Goal: Use online tool/utility: Utilize a website feature to perform a specific function

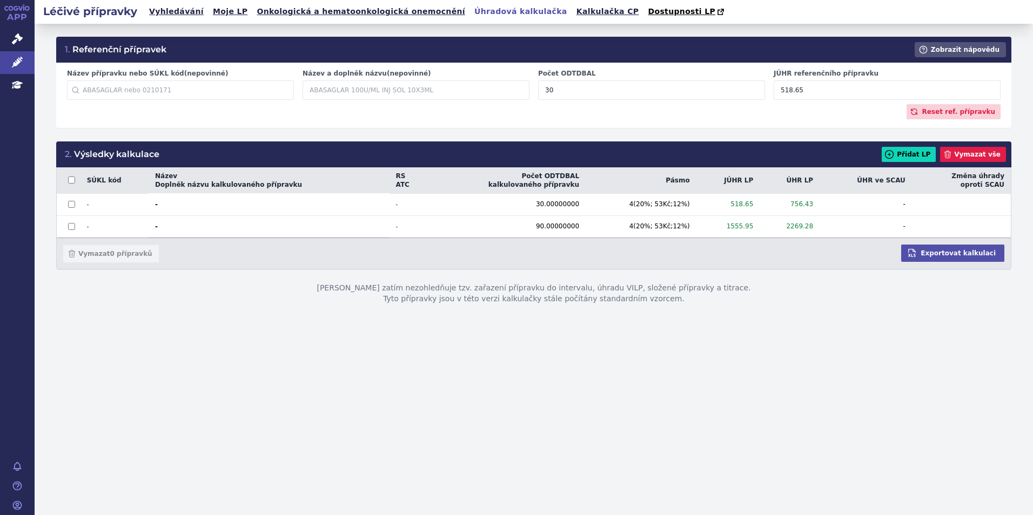
drag, startPoint x: 810, startPoint y: 94, endPoint x: 772, endPoint y: 91, distance: 37.4
click at [772, 91] on div "JÚHR referenčního přípravku 518.65" at bounding box center [887, 84] width 236 height 31
click at [573, 11] on link "Kalkulačka CP" at bounding box center [607, 11] width 69 height 15
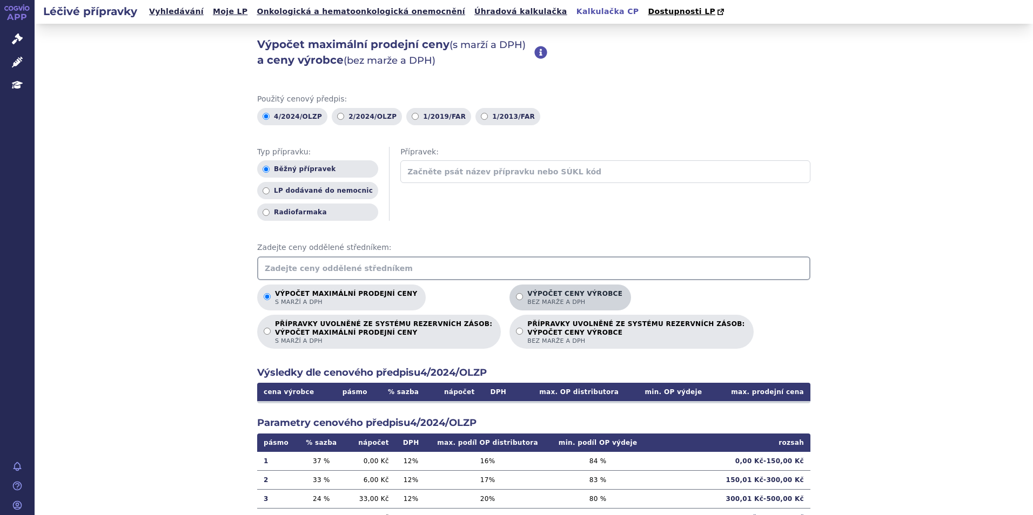
click at [509, 303] on label "Výpočet ceny výrobce bez marže a DPH" at bounding box center [570, 298] width 122 height 26
click at [516, 300] on input "Výpočet ceny výrobce bez marže a DPH" at bounding box center [519, 296] width 7 height 7
radio input "true"
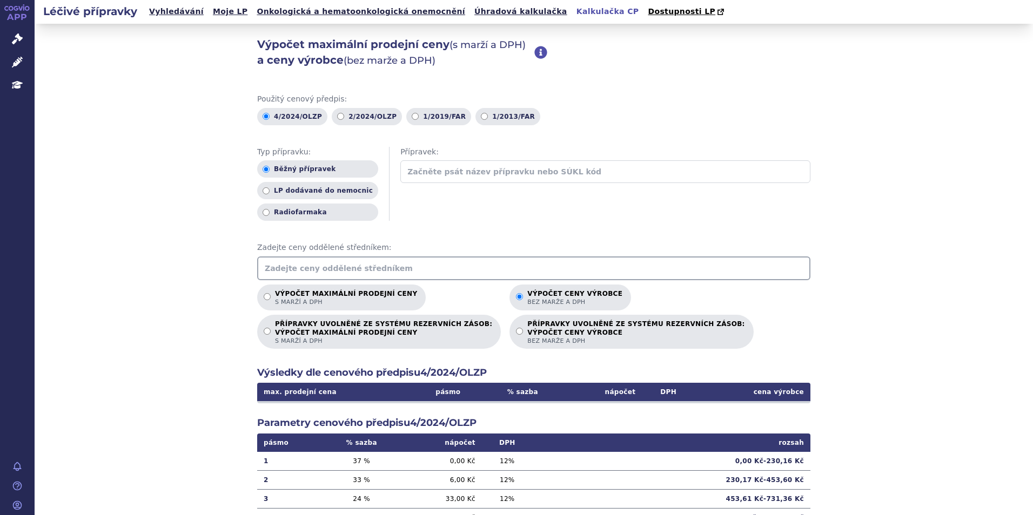
click at [485, 266] on input "text" at bounding box center [533, 269] width 553 height 24
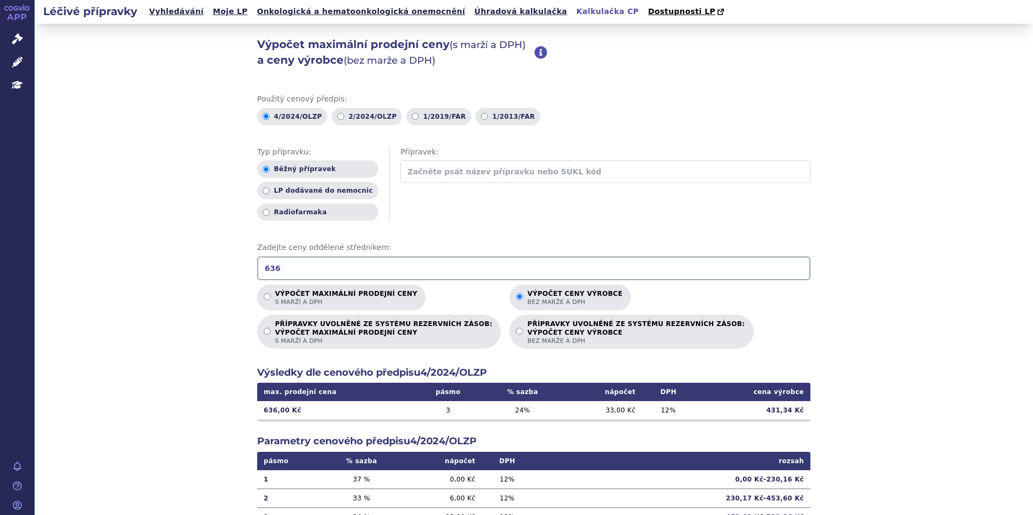
type input "636"
click at [437, 3] on ul "Vyhledávání Moje LP Onkologická a hematoonkologická onemocnění Úhradová kalkula…" at bounding box center [437, 12] width 583 height 24
click at [471, 10] on link "Úhradová kalkulačka" at bounding box center [520, 11] width 99 height 15
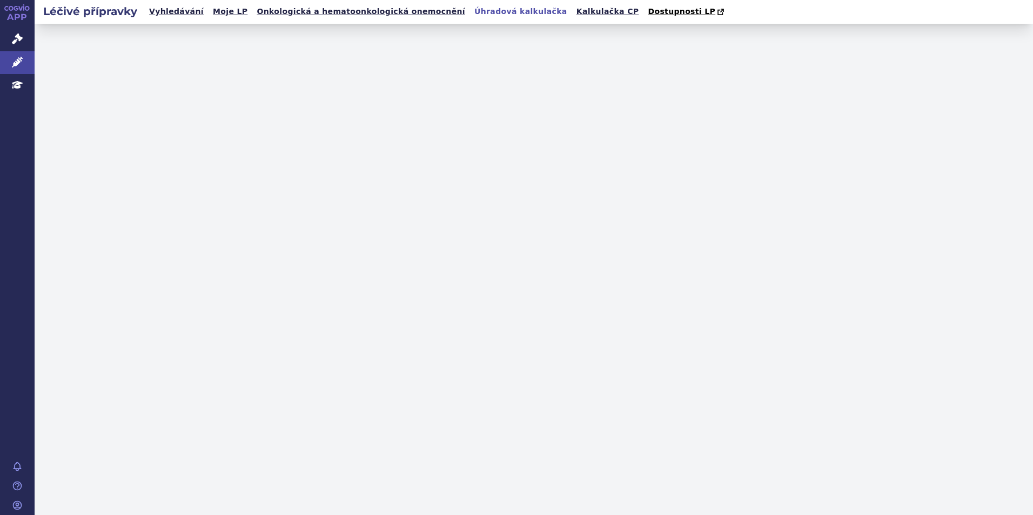
click at [471, 10] on link "Úhradová kalkulačka" at bounding box center [520, 11] width 99 height 15
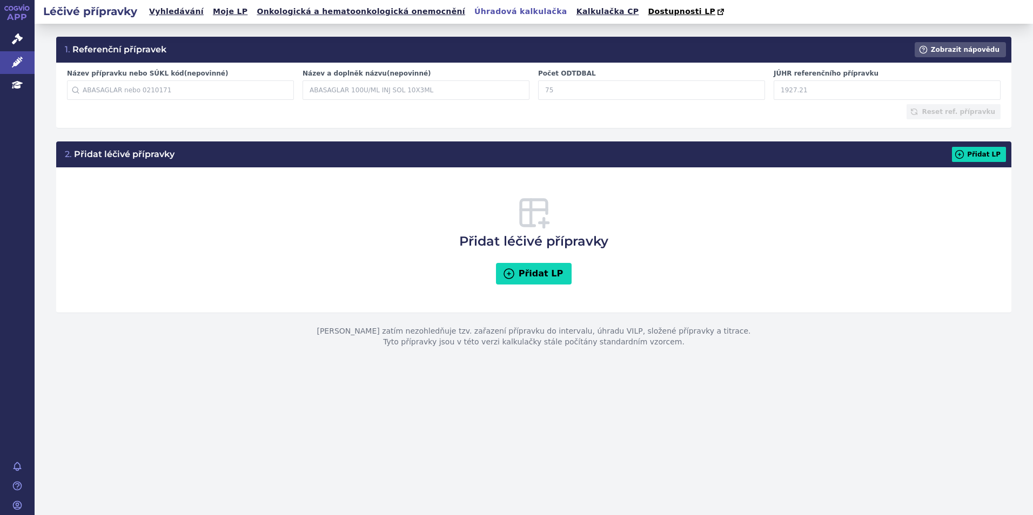
click at [808, 86] on input "JÚHR referenčního přípravku" at bounding box center [887, 89] width 227 height 19
click at [573, 93] on input "Počet ODTDBAL" at bounding box center [651, 89] width 227 height 19
type input "30"
click at [801, 96] on input "JÚHR referenčního přípravku" at bounding box center [887, 89] width 227 height 19
type input "431.34"
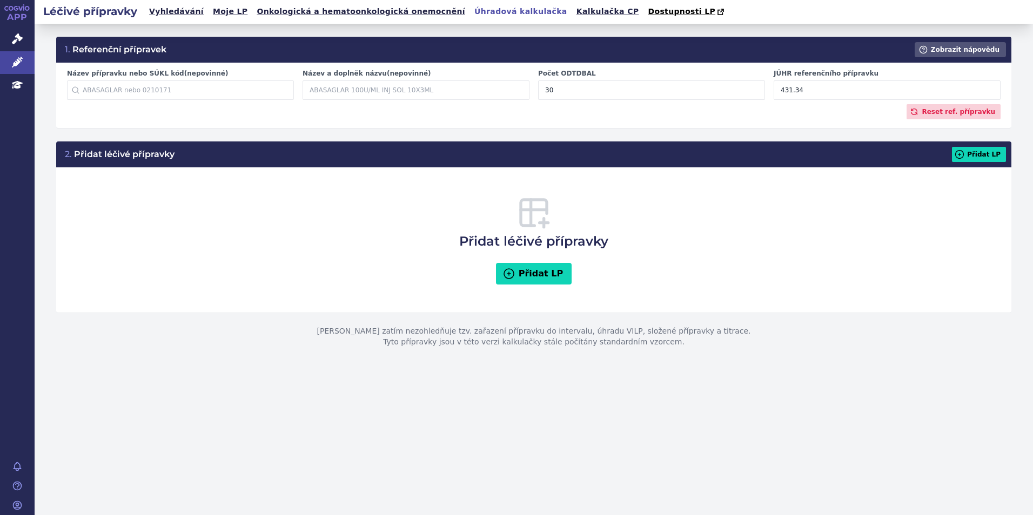
click at [861, 206] on div "Přidat léčivé přípravky Přidat LP" at bounding box center [533, 240] width 933 height 124
click at [979, 151] on button "Přidat LP" at bounding box center [979, 154] width 54 height 15
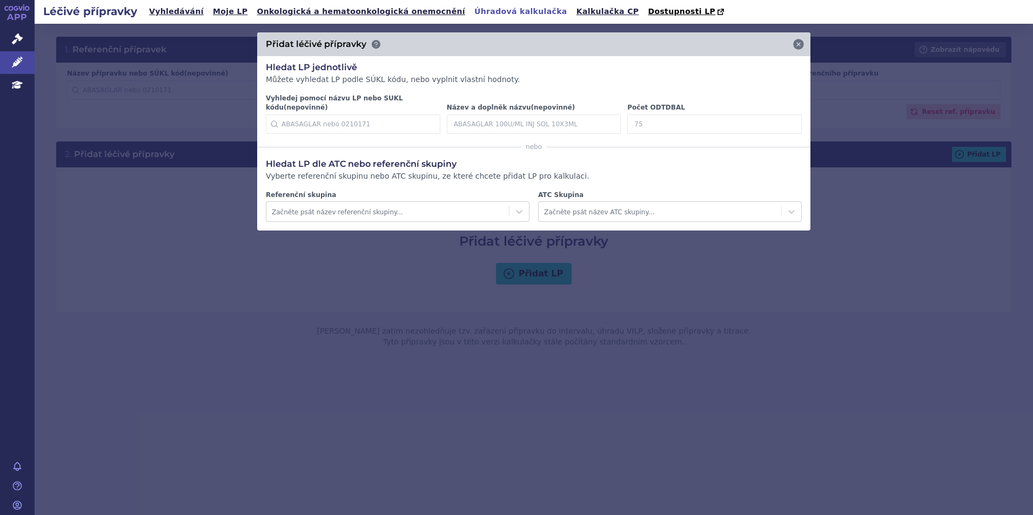
click at [634, 122] on input "Počet ODTDBAL" at bounding box center [714, 124] width 174 height 19
type input "30"
click at [784, 118] on icon at bounding box center [785, 124] width 13 height 13
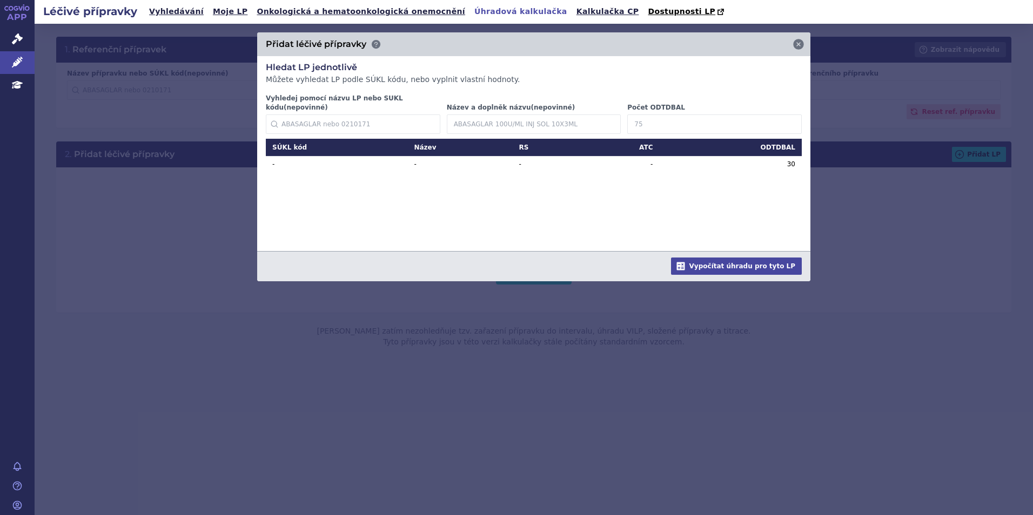
click at [657, 116] on input "Počet ODTDBAL" at bounding box center [714, 124] width 174 height 19
type input "90"
click at [759, 263] on button "Vypočítat úhradu pro tyto LP" at bounding box center [736, 266] width 131 height 17
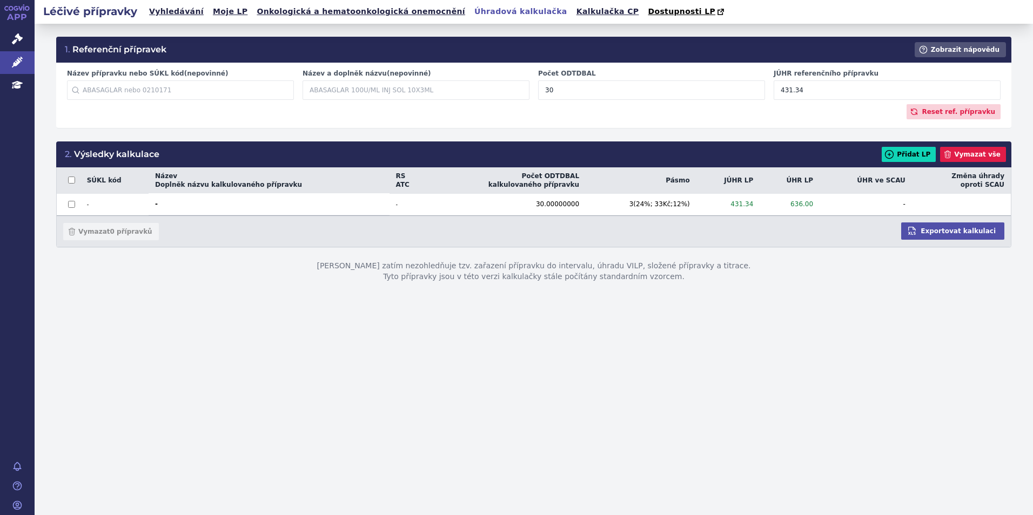
click at [925, 146] on div "2. Výsledky kalkulace Přidat LP Vymazat vše" at bounding box center [533, 155] width 955 height 26
click at [925, 151] on button "Přidat LP" at bounding box center [909, 154] width 54 height 15
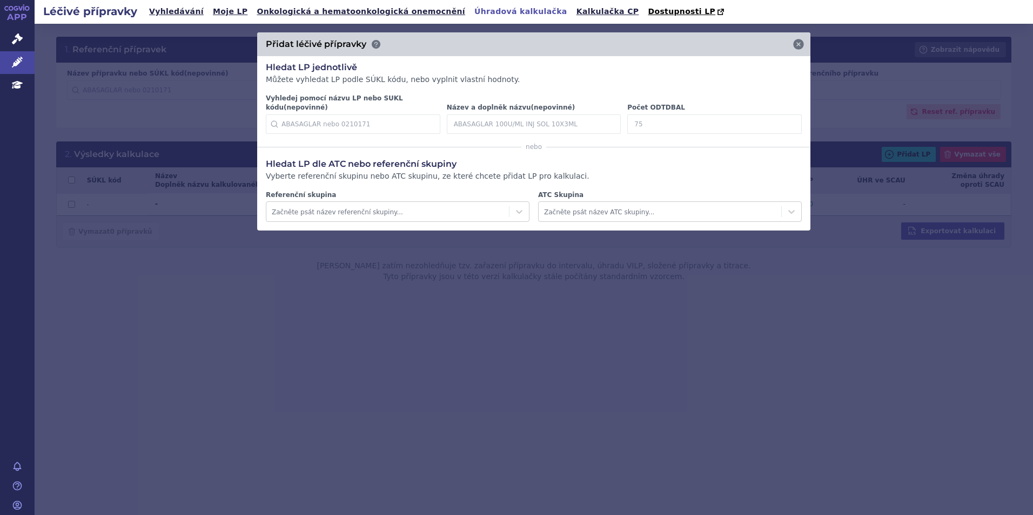
click at [670, 115] on input "Počet ODTDBAL" at bounding box center [714, 124] width 174 height 19
type input "90"
click at [782, 118] on icon at bounding box center [785, 124] width 13 height 13
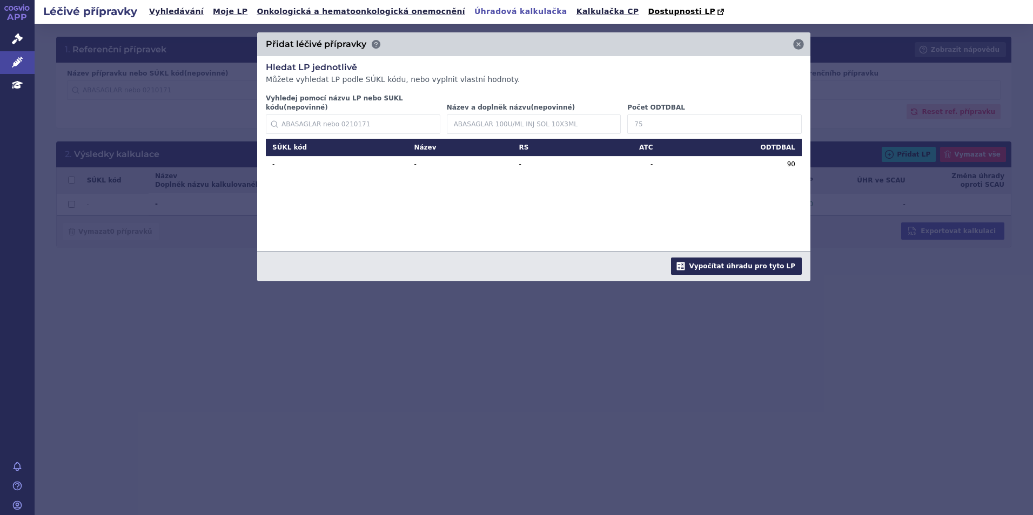
click at [750, 258] on button "Vypočítat úhradu pro tyto LP" at bounding box center [736, 266] width 131 height 17
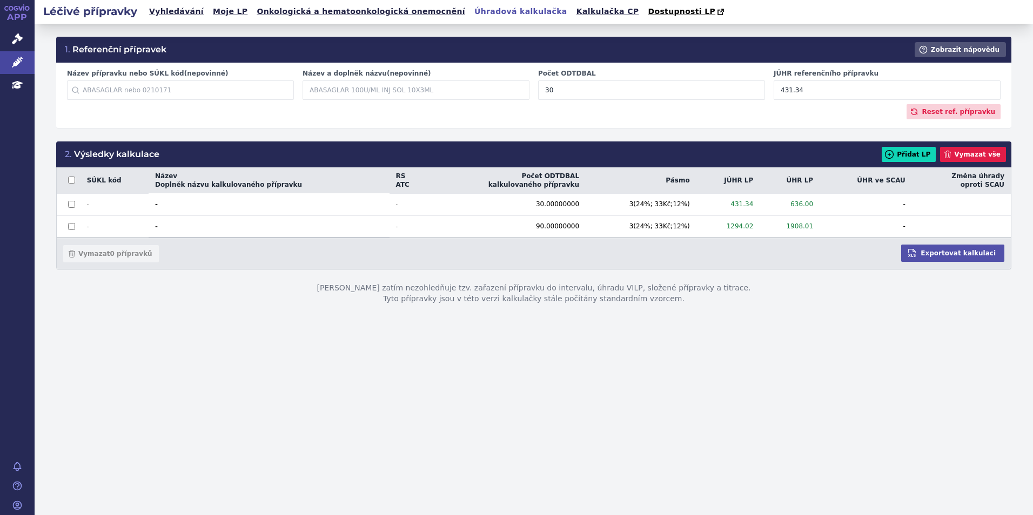
click at [750, 317] on p "Tato kalkulačka zatím nezohledňuje tzv. zařazení přípravku do intervalu, úhradu…" at bounding box center [533, 293] width 955 height 47
drag, startPoint x: 802, startPoint y: 89, endPoint x: 761, endPoint y: 91, distance: 41.1
click at [761, 91] on div "Název přípravku nebo SÚKL kód (nepovinné) Začněte psát název přípravku nebo SÚK…" at bounding box center [534, 86] width 942 height 35
type input "481.02"
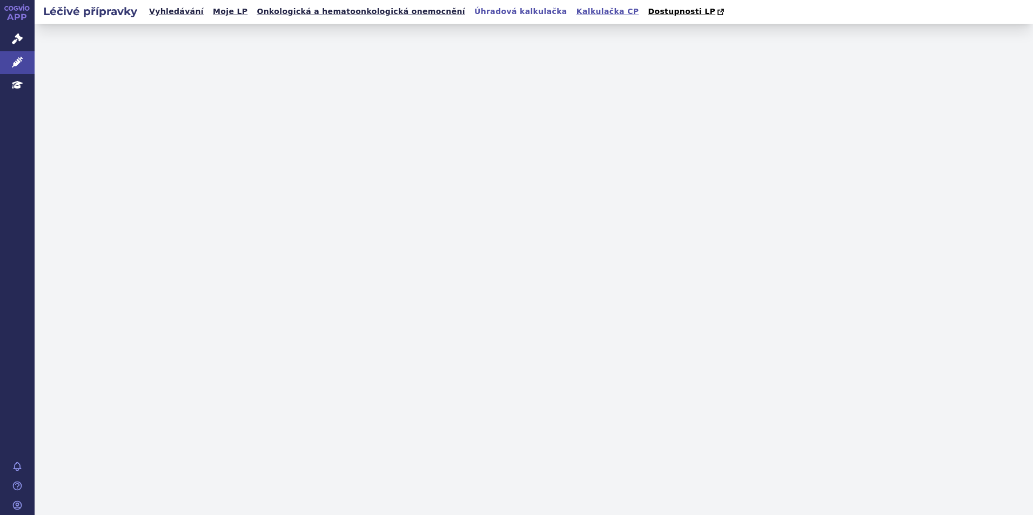
click at [573, 11] on link "Kalkulačka CP" at bounding box center [607, 11] width 69 height 15
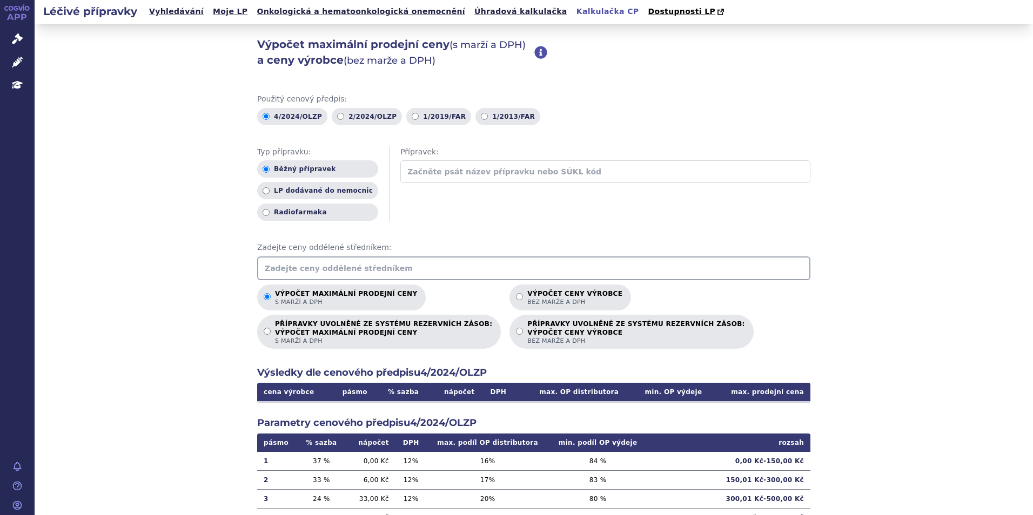
click at [573, 8] on link "Kalkulačka CP" at bounding box center [607, 11] width 69 height 15
click at [522, 174] on input "text" at bounding box center [605, 171] width 410 height 23
click at [527, 301] on span "bez marže a DPH" at bounding box center [574, 302] width 95 height 8
click at [516, 300] on input "Výpočet ceny výrobce bez marže a DPH" at bounding box center [519, 296] width 7 height 7
radio input "true"
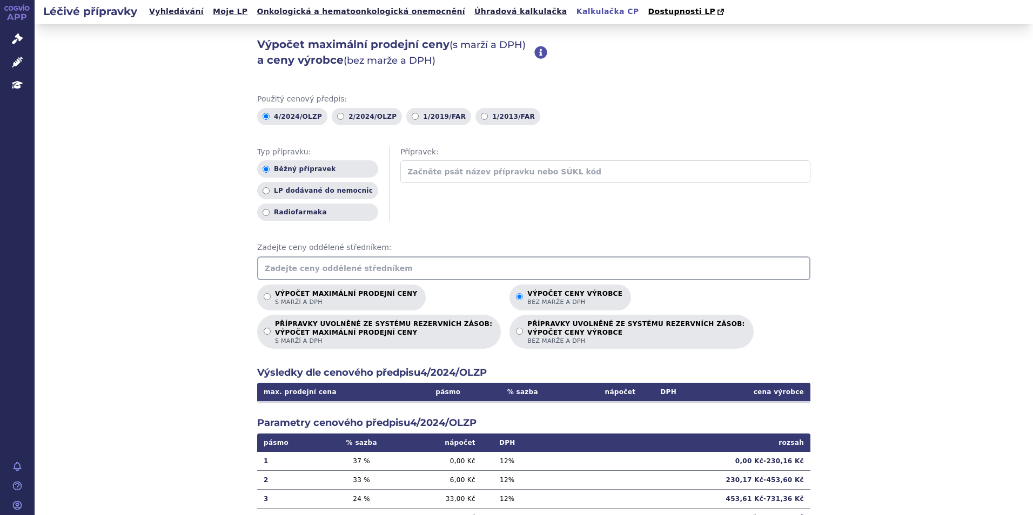
click at [463, 275] on input "text" at bounding box center [533, 269] width 553 height 24
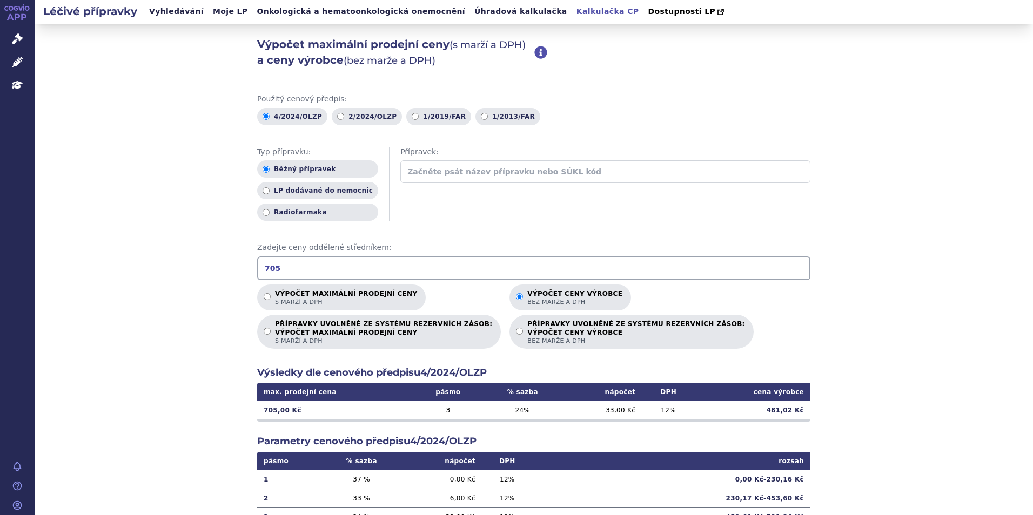
type input "705"
